Goal: Navigation & Orientation: Find specific page/section

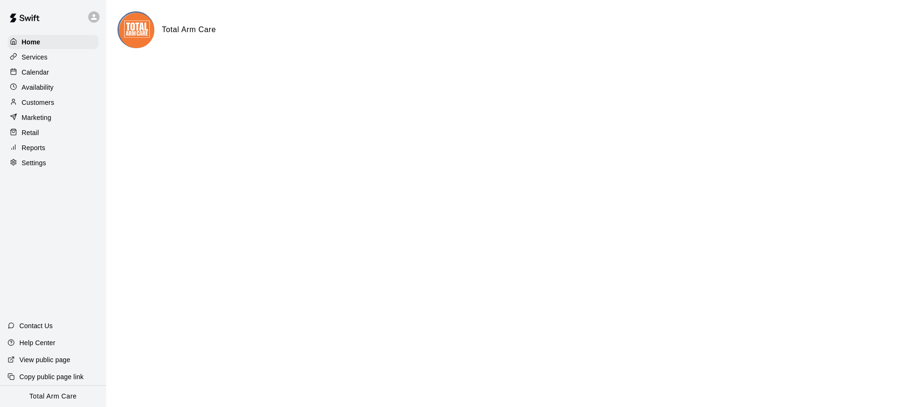
click at [55, 67] on div "Calendar" at bounding box center [53, 72] width 91 height 14
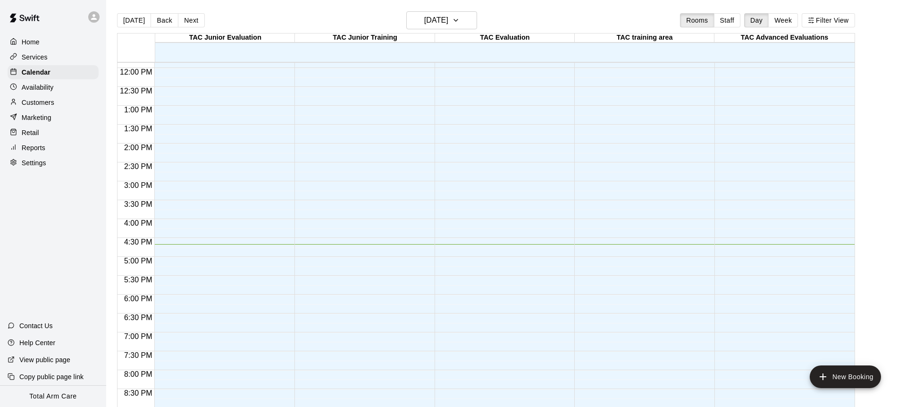
scroll to position [454, 0]
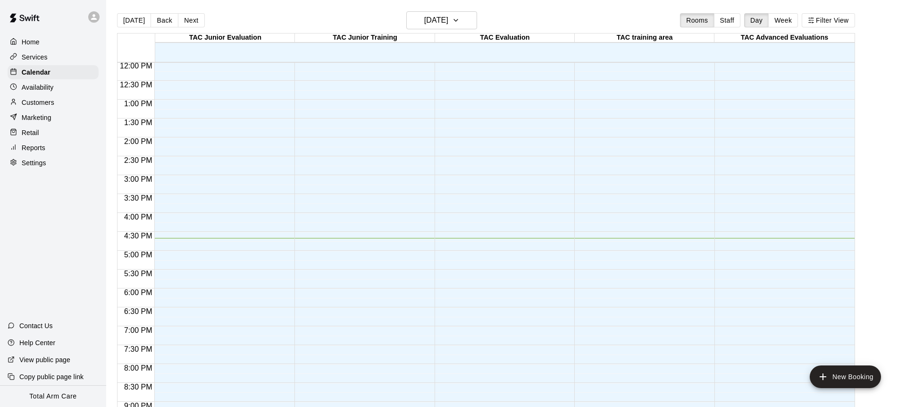
click at [190, 23] on button "Next" at bounding box center [191, 20] width 26 height 14
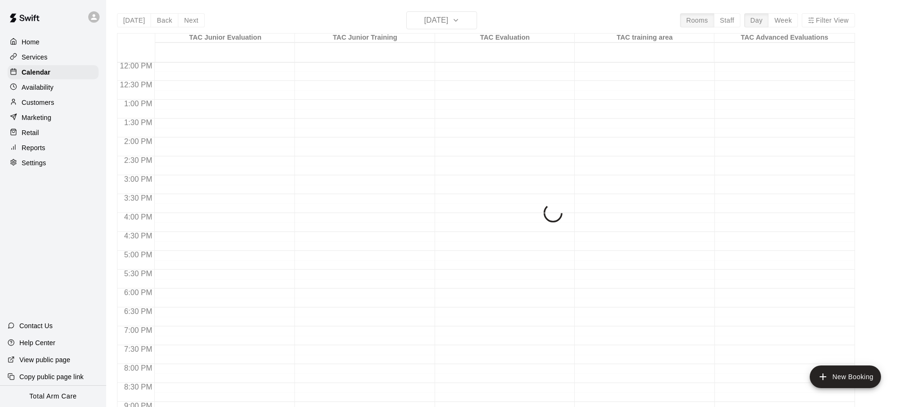
click at [190, 23] on div "Today Back Next Sunday Aug 17 Rooms Staff Day Week Filter View TAC Junior Evalu…" at bounding box center [486, 214] width 738 height 407
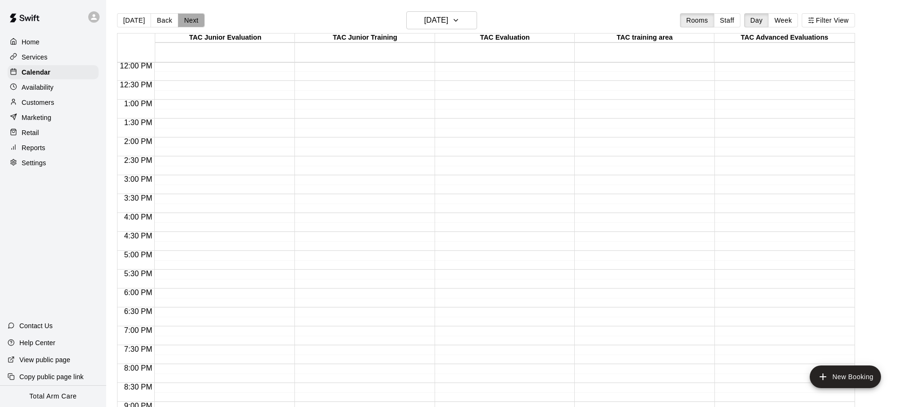
click at [190, 23] on button "Next" at bounding box center [191, 20] width 26 height 14
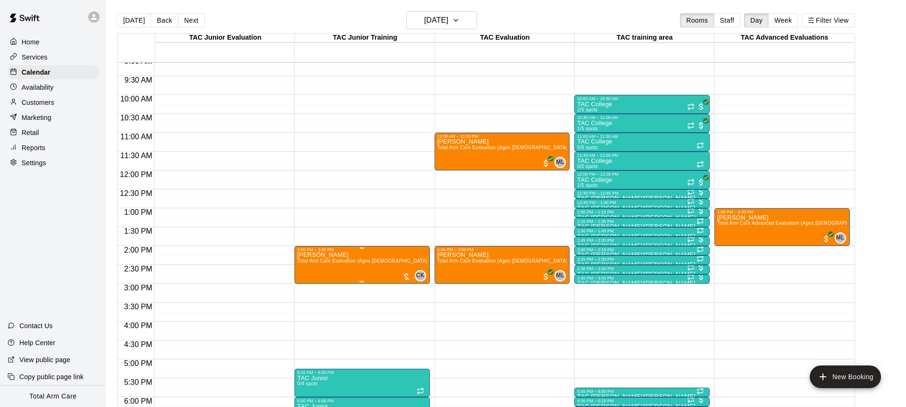
scroll to position [343, 0]
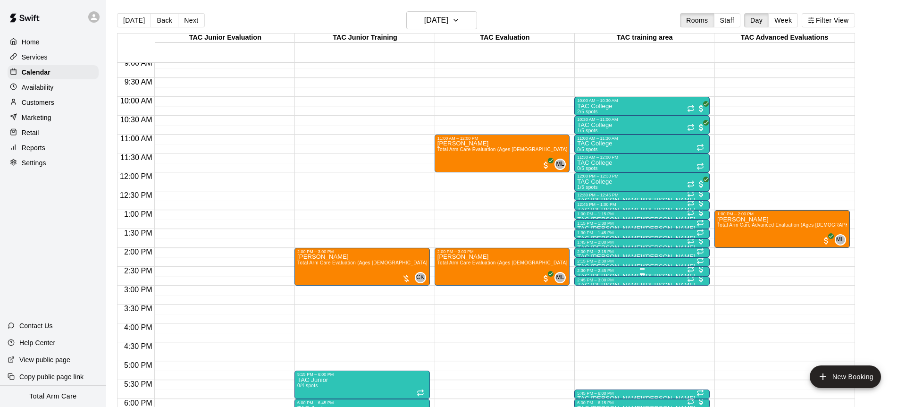
click at [625, 268] on div at bounding box center [642, 268] width 130 height 1
click at [585, 298] on img "edit" at bounding box center [587, 299] width 11 height 11
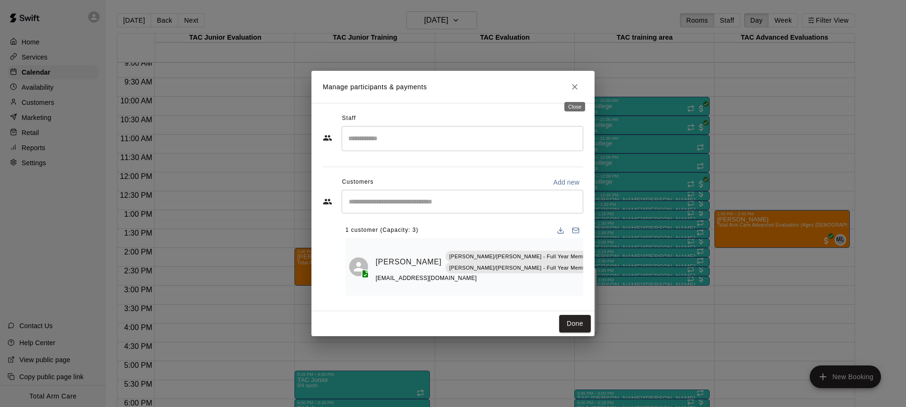
drag, startPoint x: 568, startPoint y: 90, endPoint x: 561, endPoint y: 85, distance: 8.9
click at [568, 90] on button "Close" at bounding box center [574, 86] width 17 height 17
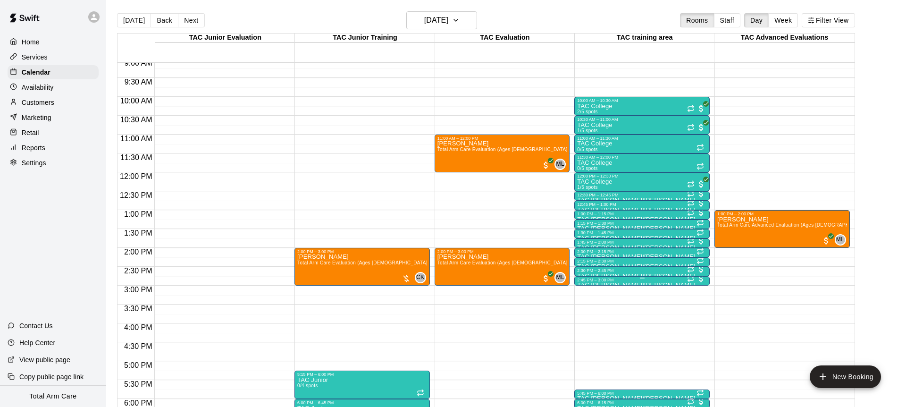
click at [611, 283] on div at bounding box center [642, 283] width 130 height 1
click at [590, 312] on img "edit" at bounding box center [587, 314] width 11 height 11
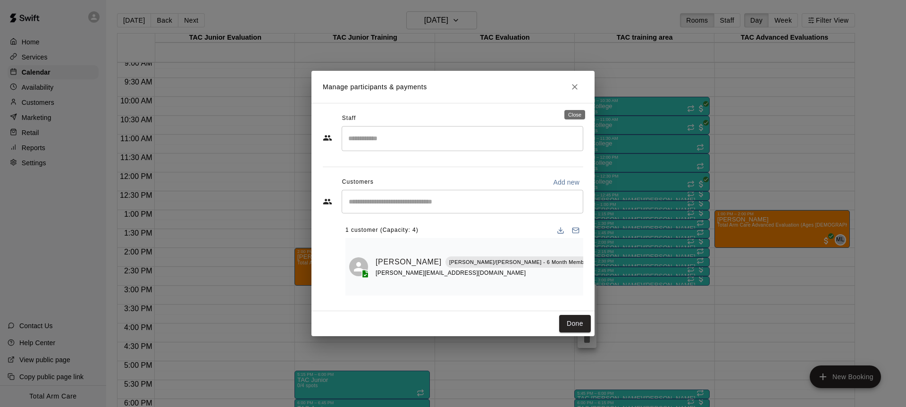
click at [572, 92] on icon "Close" at bounding box center [574, 86] width 9 height 9
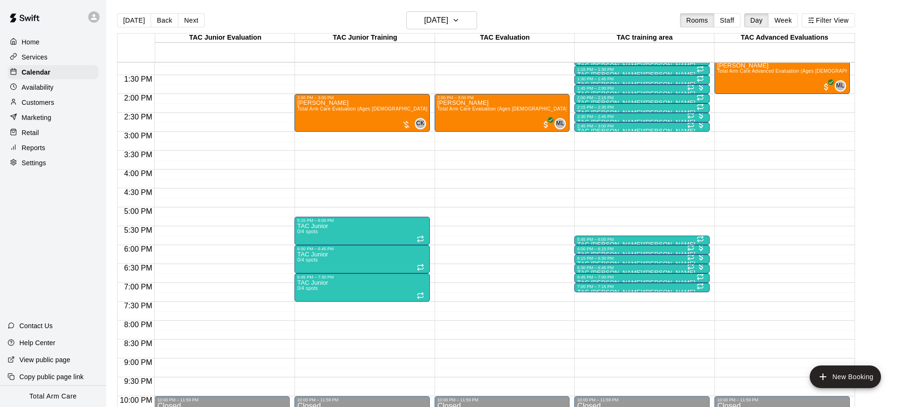
scroll to position [551, 0]
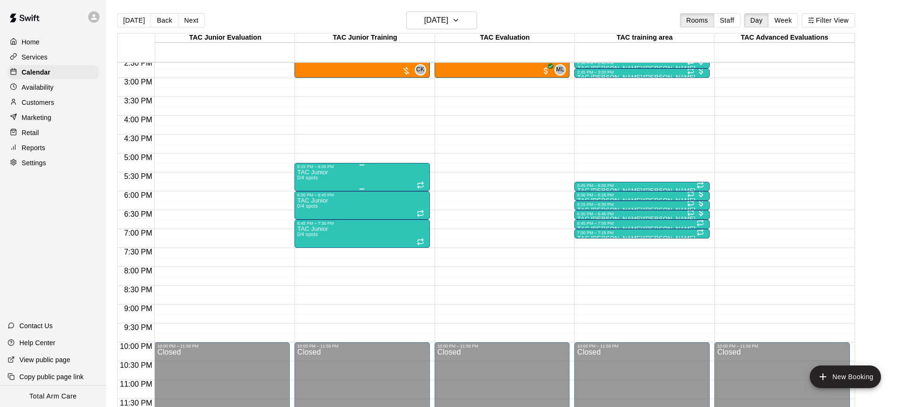
click at [347, 175] on div "TAC Junior 0/4 spots" at bounding box center [362, 372] width 130 height 407
click at [307, 225] on icon "delete" at bounding box center [307, 223] width 7 height 8
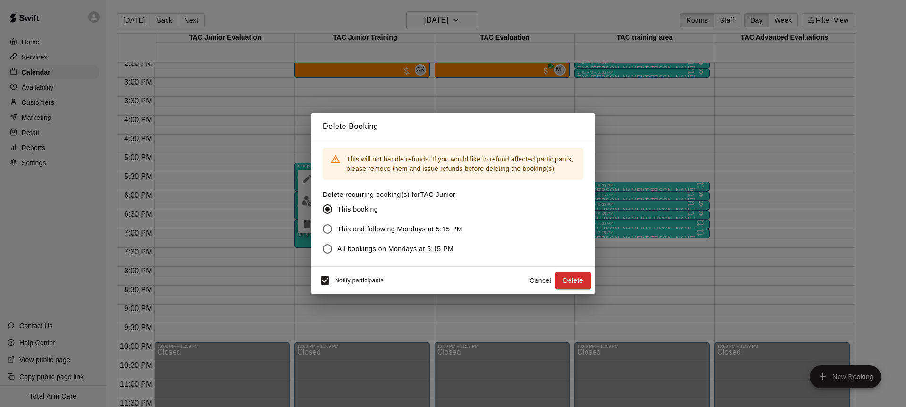
click at [538, 275] on button "Cancel" at bounding box center [540, 280] width 30 height 17
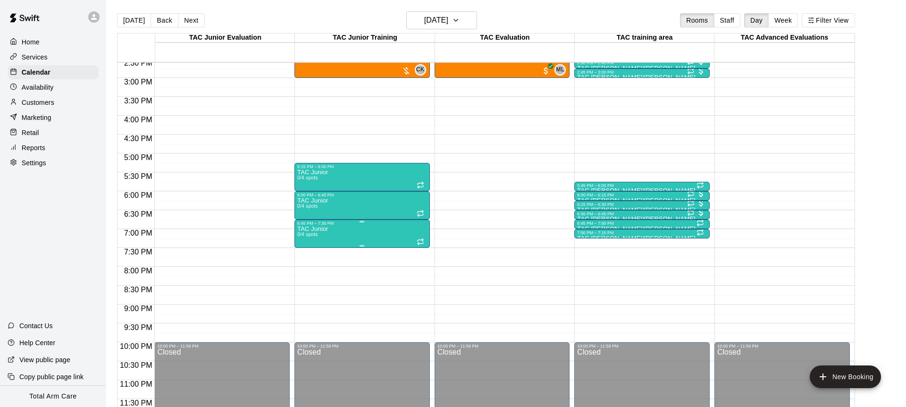
click at [366, 234] on div at bounding box center [453, 203] width 906 height 407
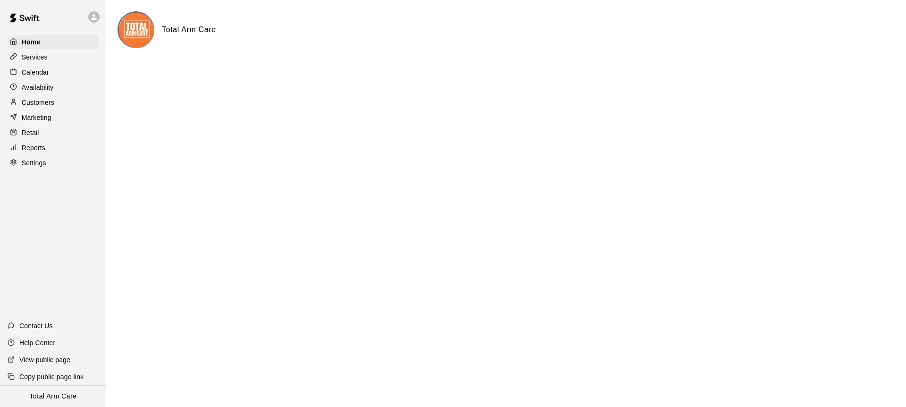
click at [47, 73] on p "Calendar" at bounding box center [35, 71] width 27 height 9
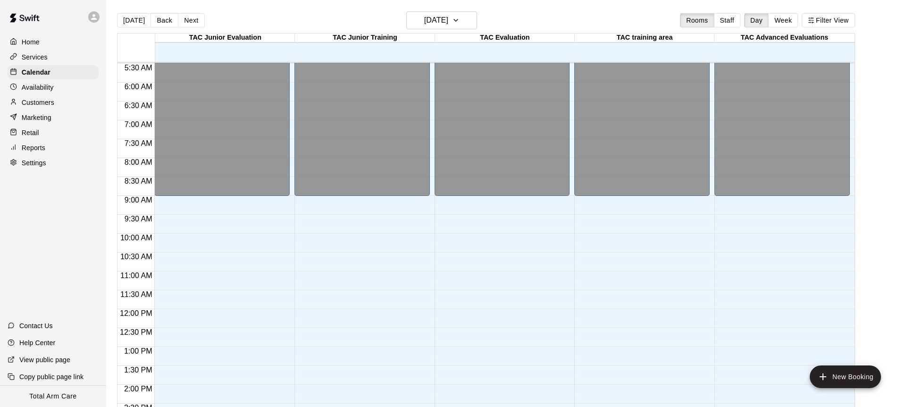
scroll to position [220, 0]
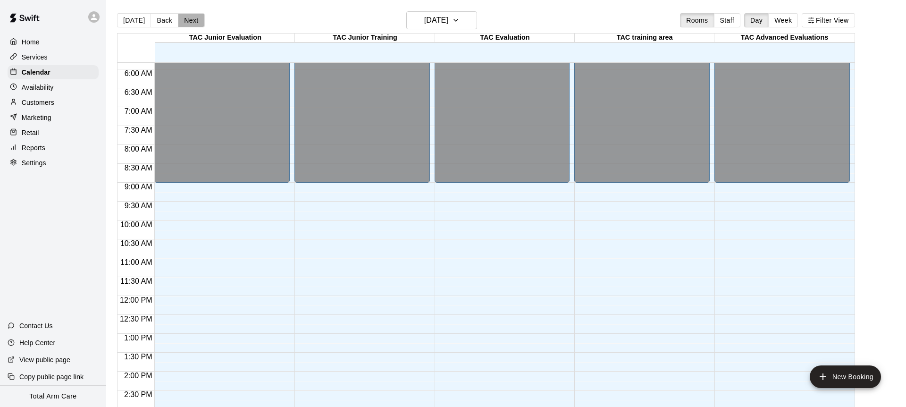
click at [193, 13] on button "Next" at bounding box center [191, 20] width 26 height 14
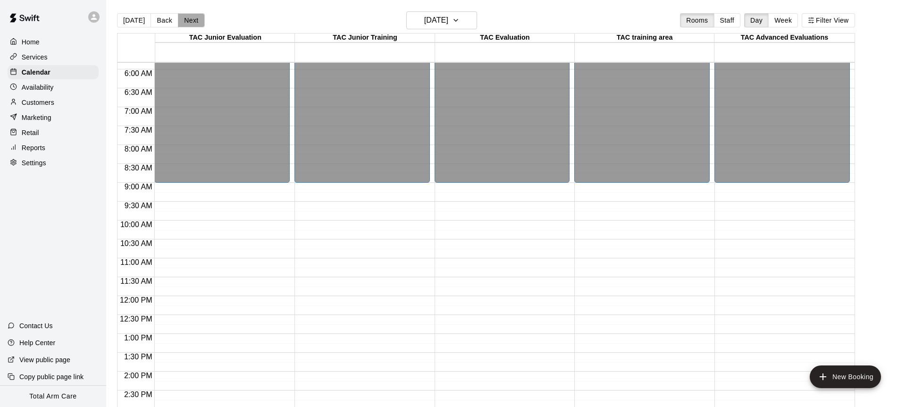
click at [193, 13] on button "Next" at bounding box center [191, 20] width 26 height 14
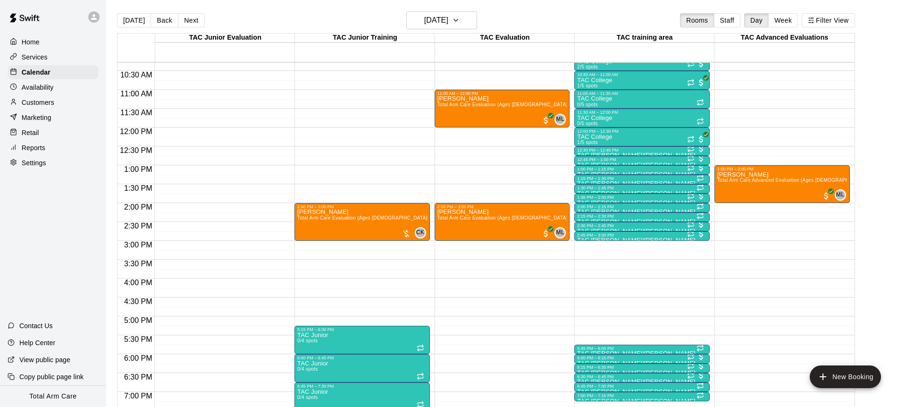
scroll to position [474, 0]
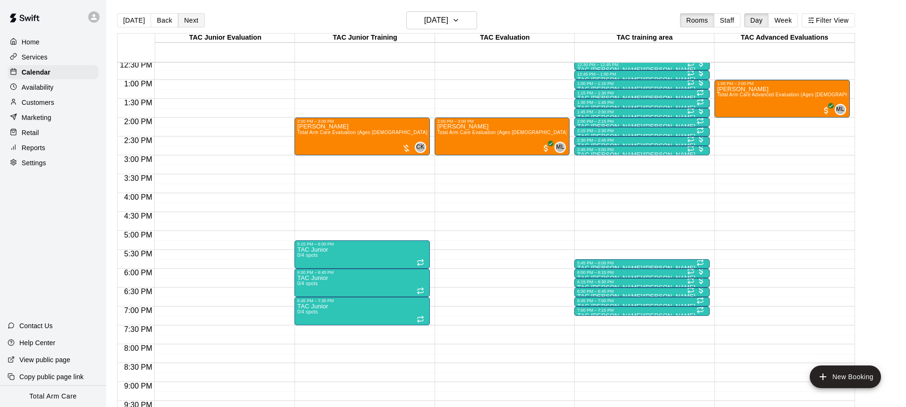
click at [182, 17] on button "Next" at bounding box center [191, 20] width 26 height 14
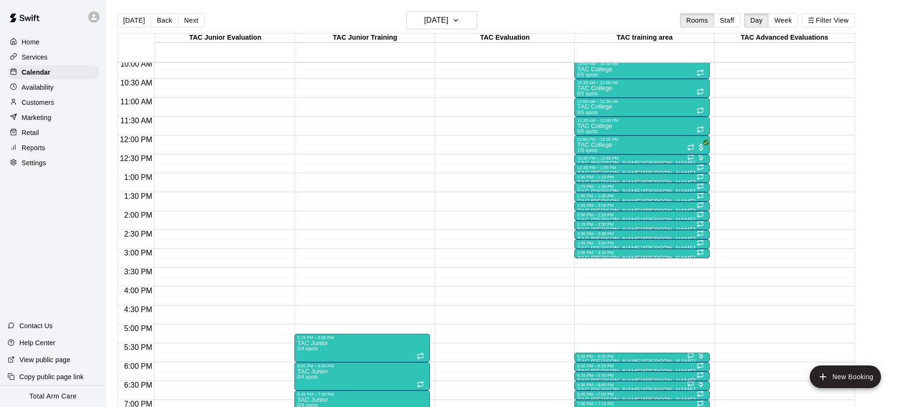
scroll to position [364, 0]
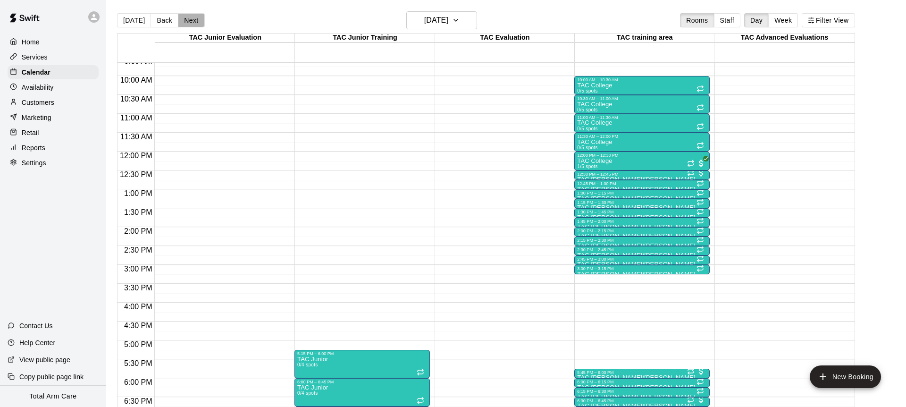
click at [192, 18] on button "Next" at bounding box center [191, 20] width 26 height 14
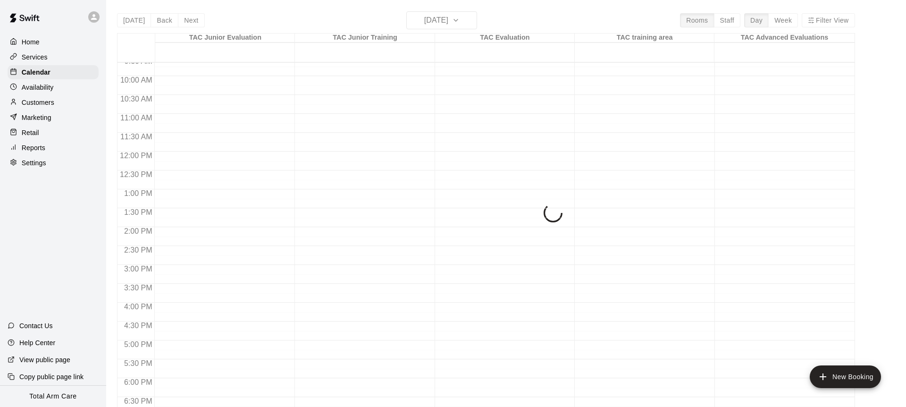
click at [192, 18] on div "[DATE] Back [DATE][DATE] Rooms Staff Day Week Filter View TAC Junior Evaluation…" at bounding box center [486, 214] width 738 height 407
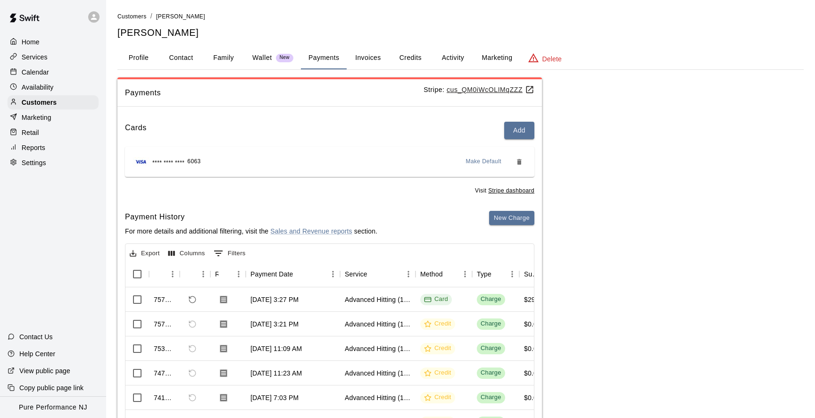
scroll to position [58, 0]
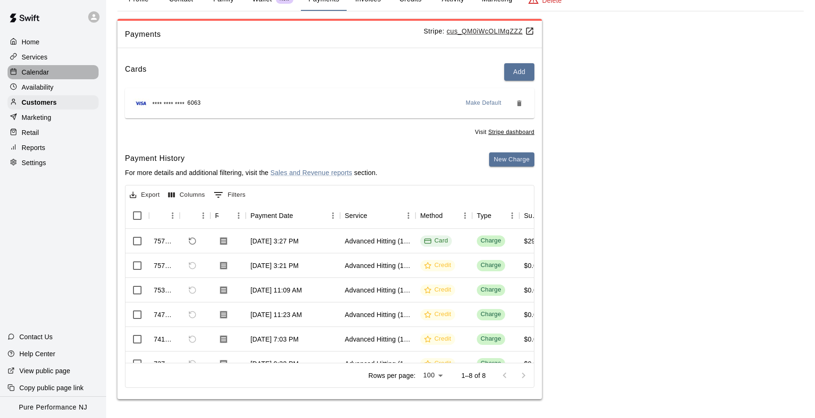
click at [19, 68] on div at bounding box center [16, 72] width 12 height 9
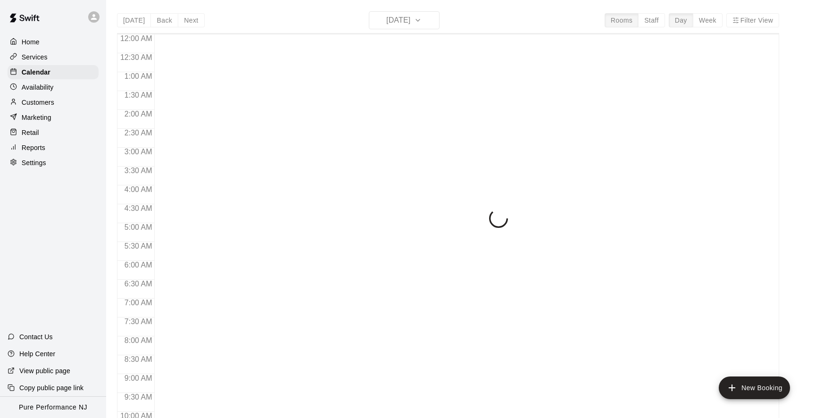
scroll to position [512, 0]
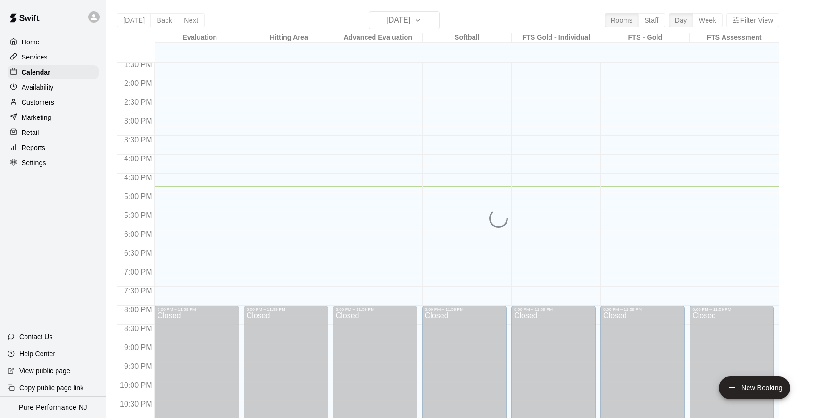
click at [28, 57] on p "Services" at bounding box center [35, 56] width 26 height 9
